Goal: Task Accomplishment & Management: Use online tool/utility

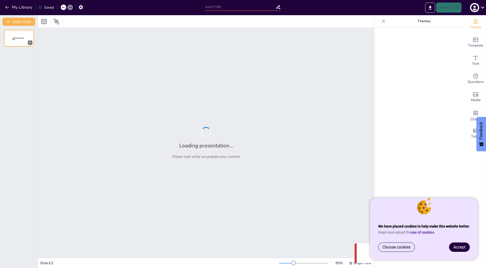
type input "MKB Training"
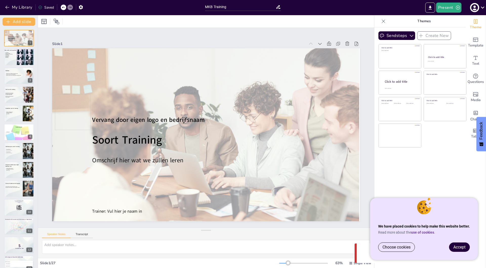
drag, startPoint x: 463, startPoint y: 249, endPoint x: 458, endPoint y: 247, distance: 5.8
click at [463, 249] on span "Accept" at bounding box center [459, 247] width 12 height 5
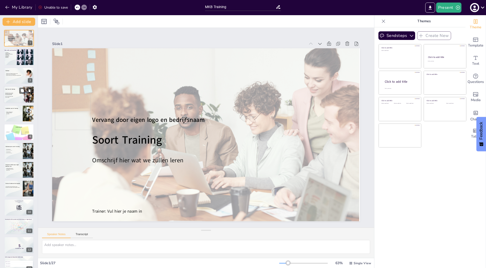
scroll to position [2, 0]
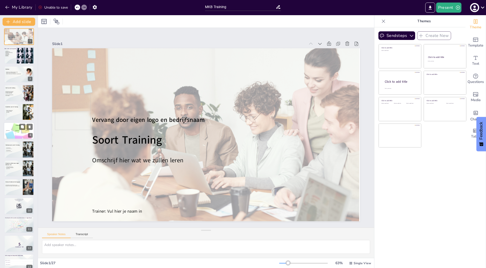
click at [15, 131] on span "Onderwerp: 2" at bounding box center [17, 130] width 4 height 1
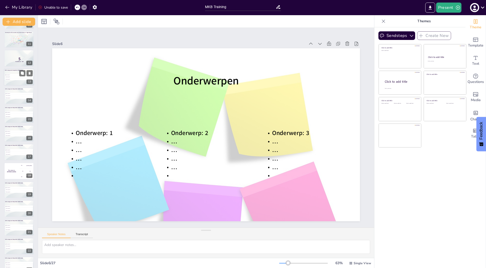
scroll to position [188, 0]
click at [8, 167] on div "The winner is [PERSON_NAME]" at bounding box center [11, 170] width 15 height 17
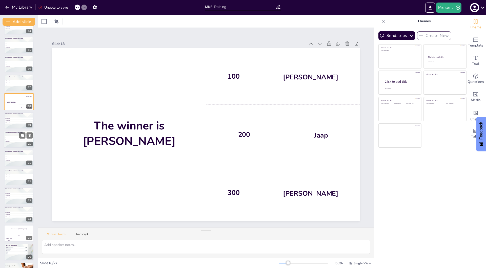
scroll to position [272, 0]
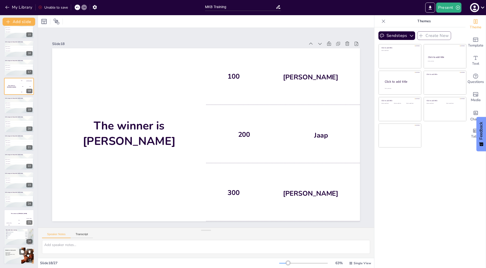
click at [14, 257] on div at bounding box center [18, 257] width 33 height 22
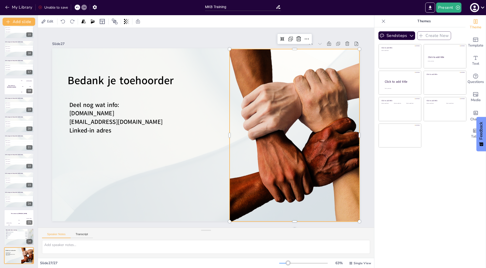
click at [282, 152] on div at bounding box center [301, 146] width 226 height 194
click at [193, 40] on div "Slide 1 Vervang door eigen logo en bedrijfsnaam Soort Training Omschrijf hier w…" at bounding box center [206, 128] width 296 height 358
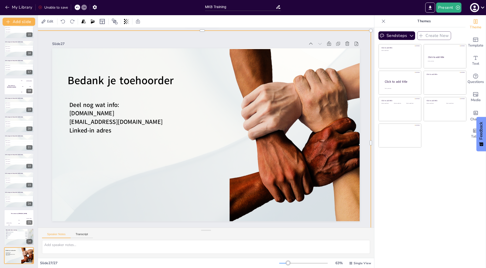
click at [341, 21] on div "Edit" at bounding box center [206, 21] width 336 height 12
click at [18, 8] on button "My Library" at bounding box center [19, 7] width 31 height 8
